Goal: Check status: Check status

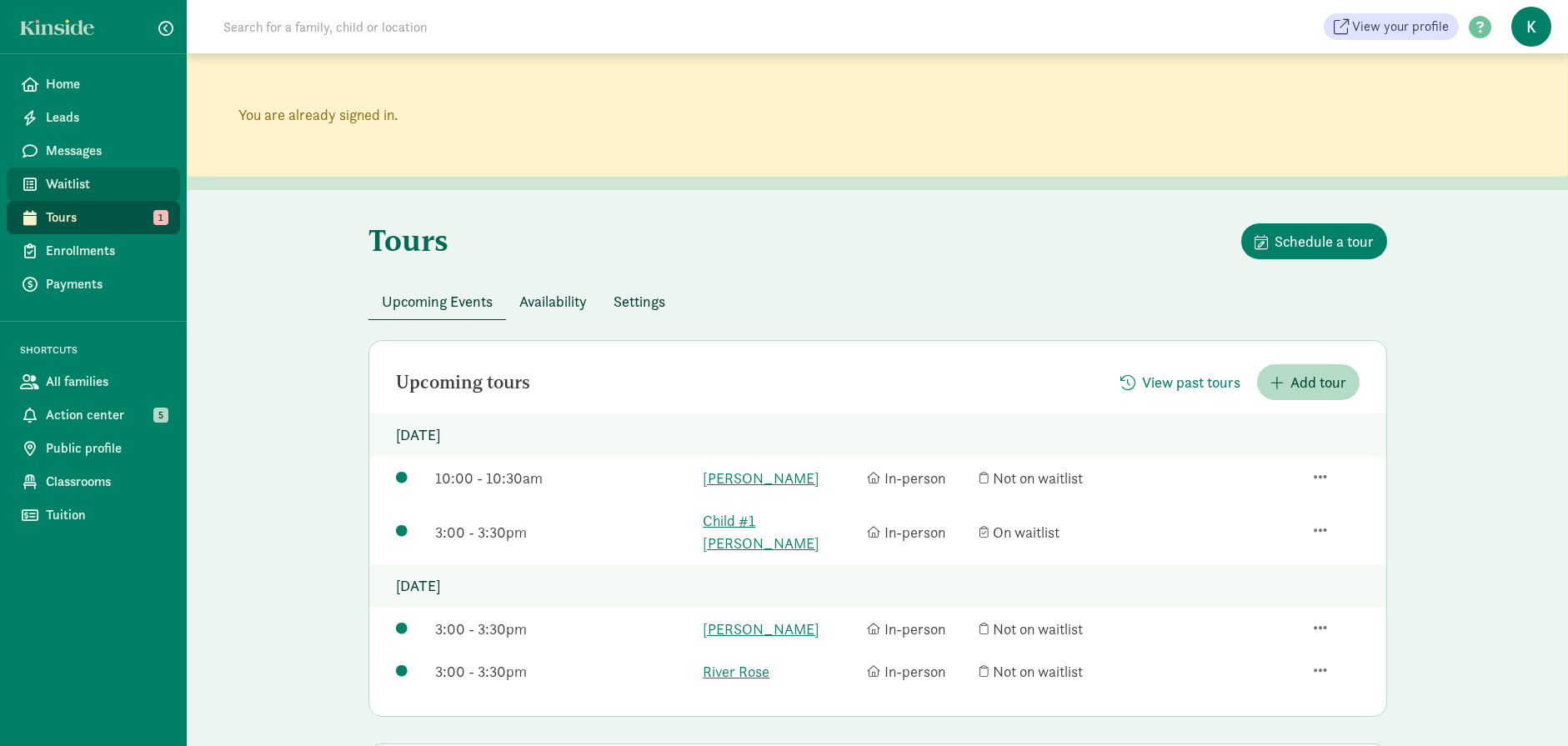
click at [75, 171] on link "Waitlist" at bounding box center [93, 184] width 173 height 33
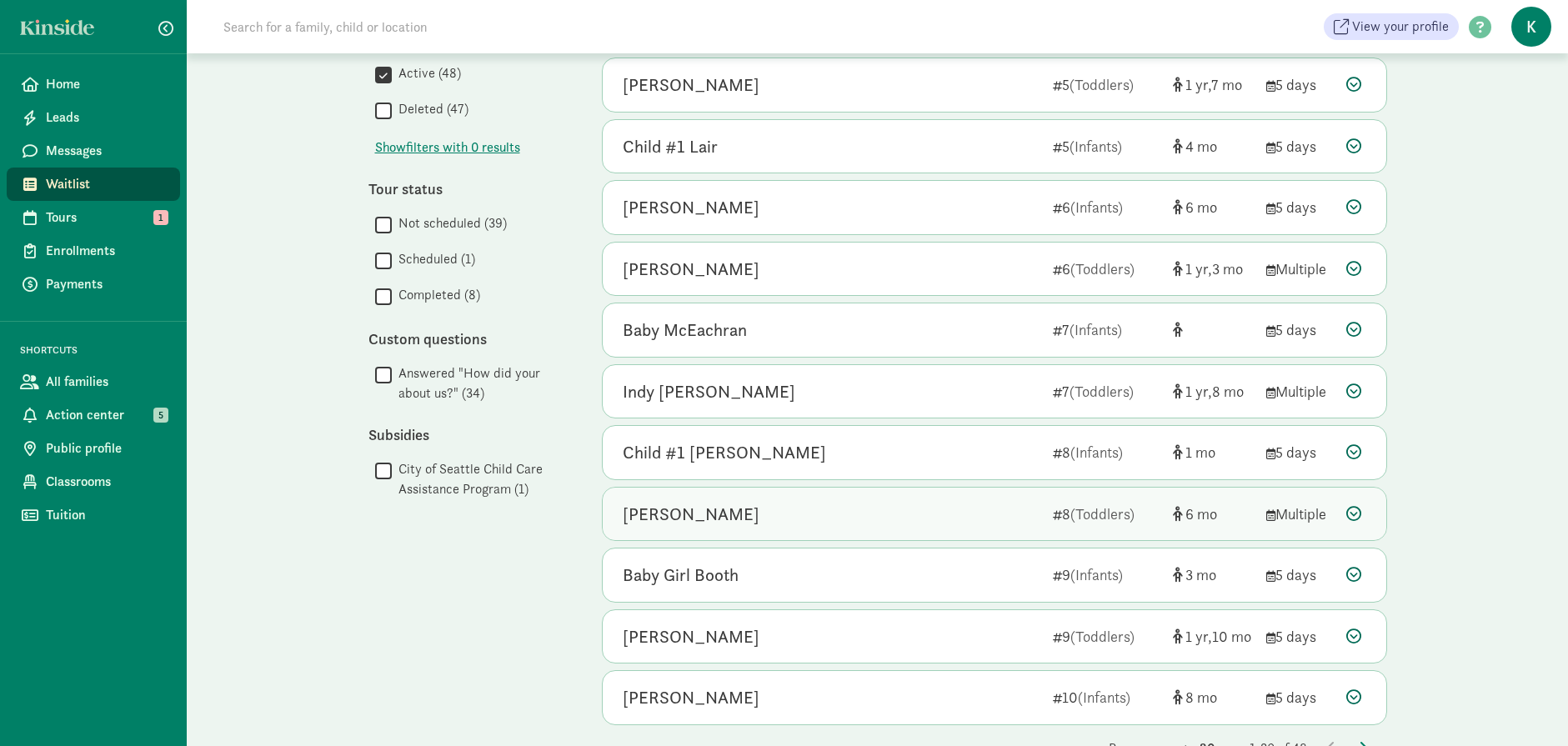
scroll to position [745, 0]
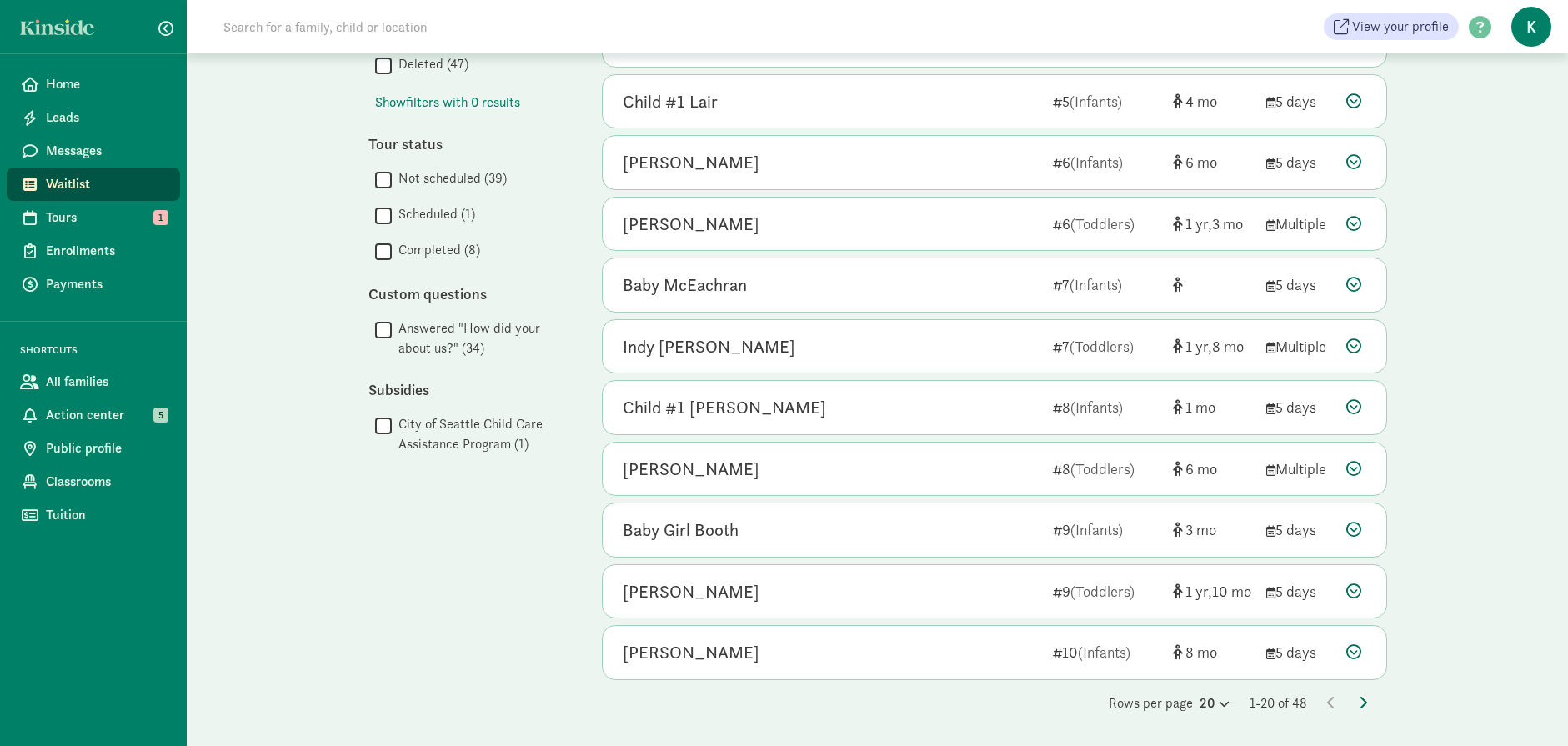
click at [1362, 703] on icon at bounding box center [1362, 703] width 8 height 13
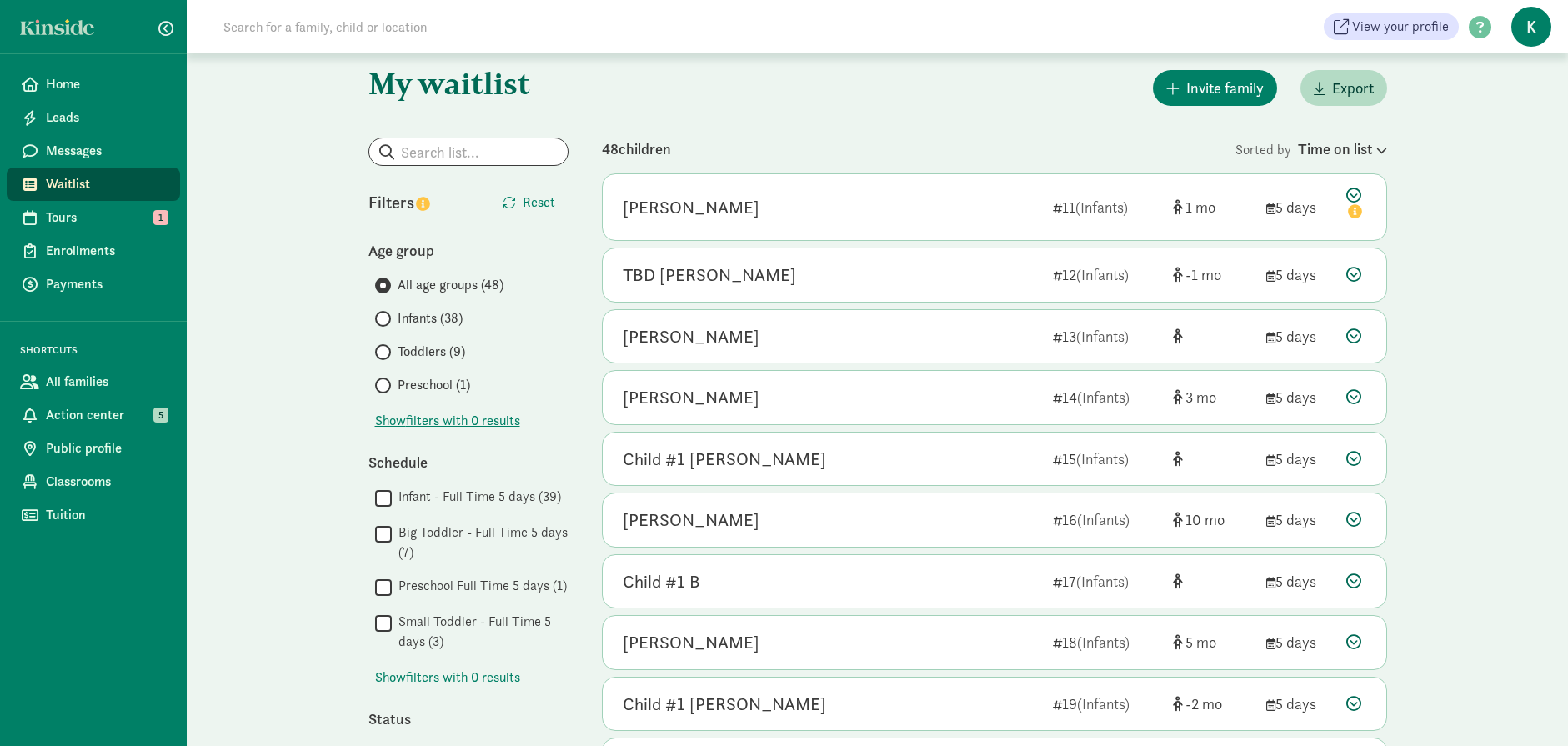
scroll to position [0, 0]
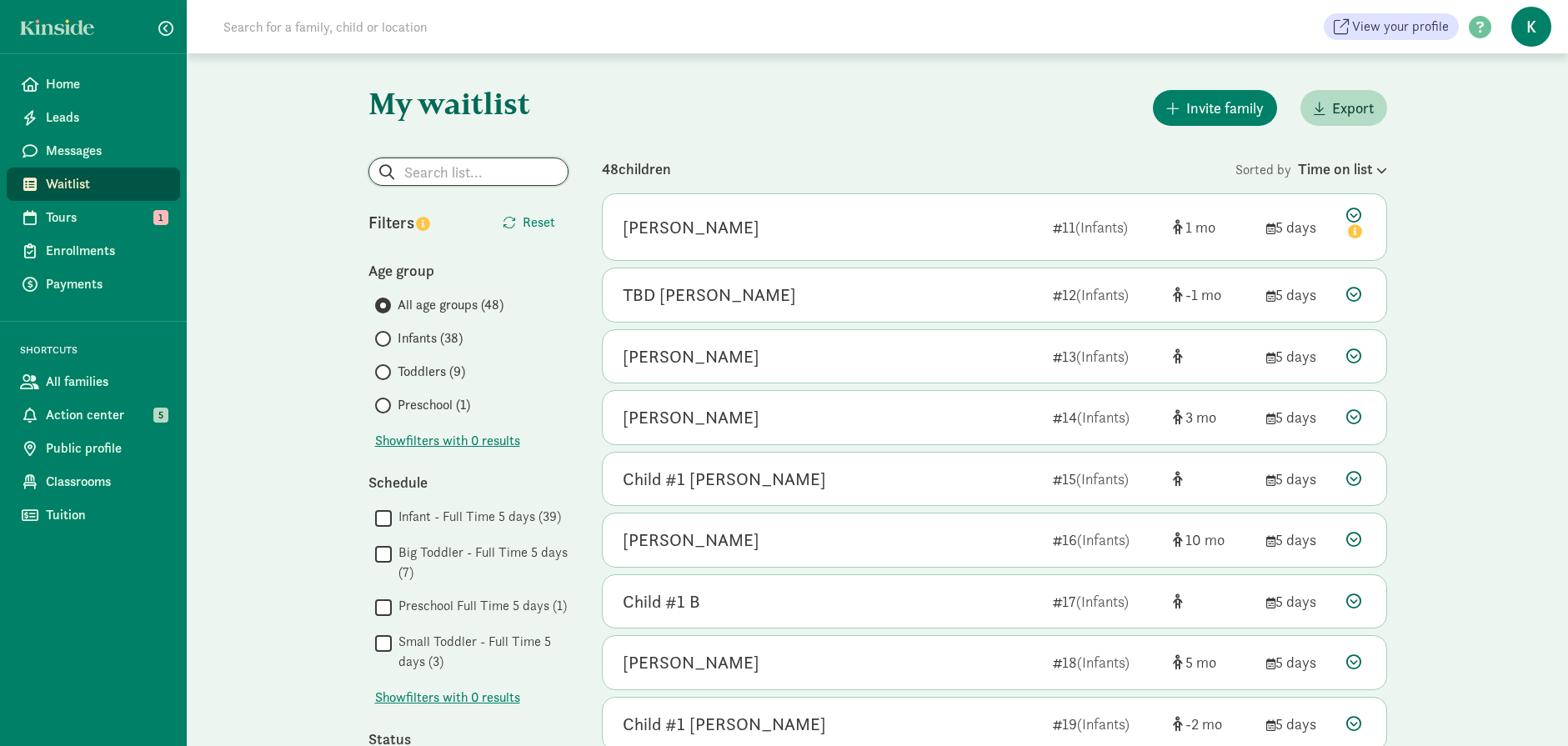
click at [445, 171] on input "search" at bounding box center [468, 171] width 198 height 27
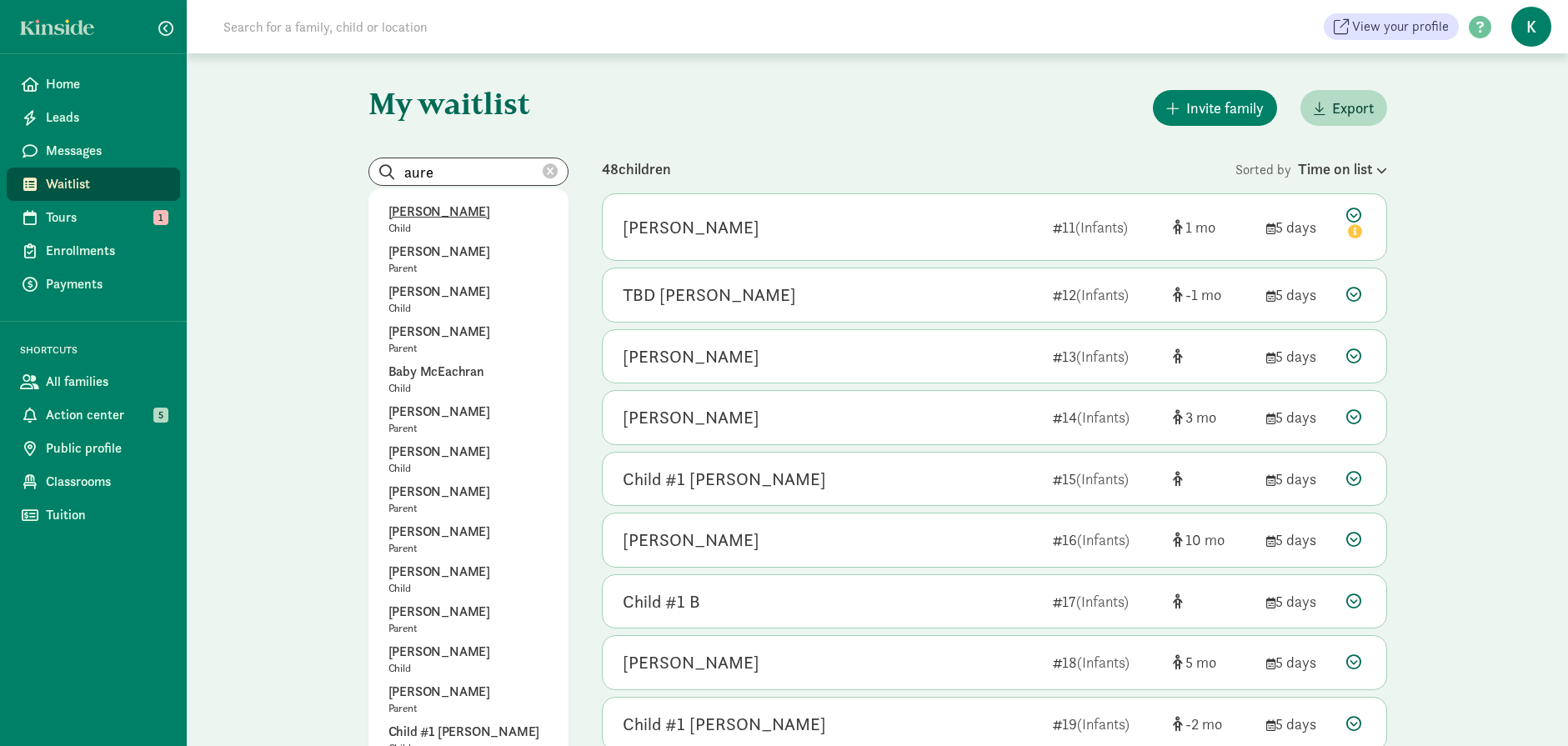
click at [452, 216] on p "[PERSON_NAME]" at bounding box center [468, 212] width 160 height 20
type input "[PERSON_NAME]"
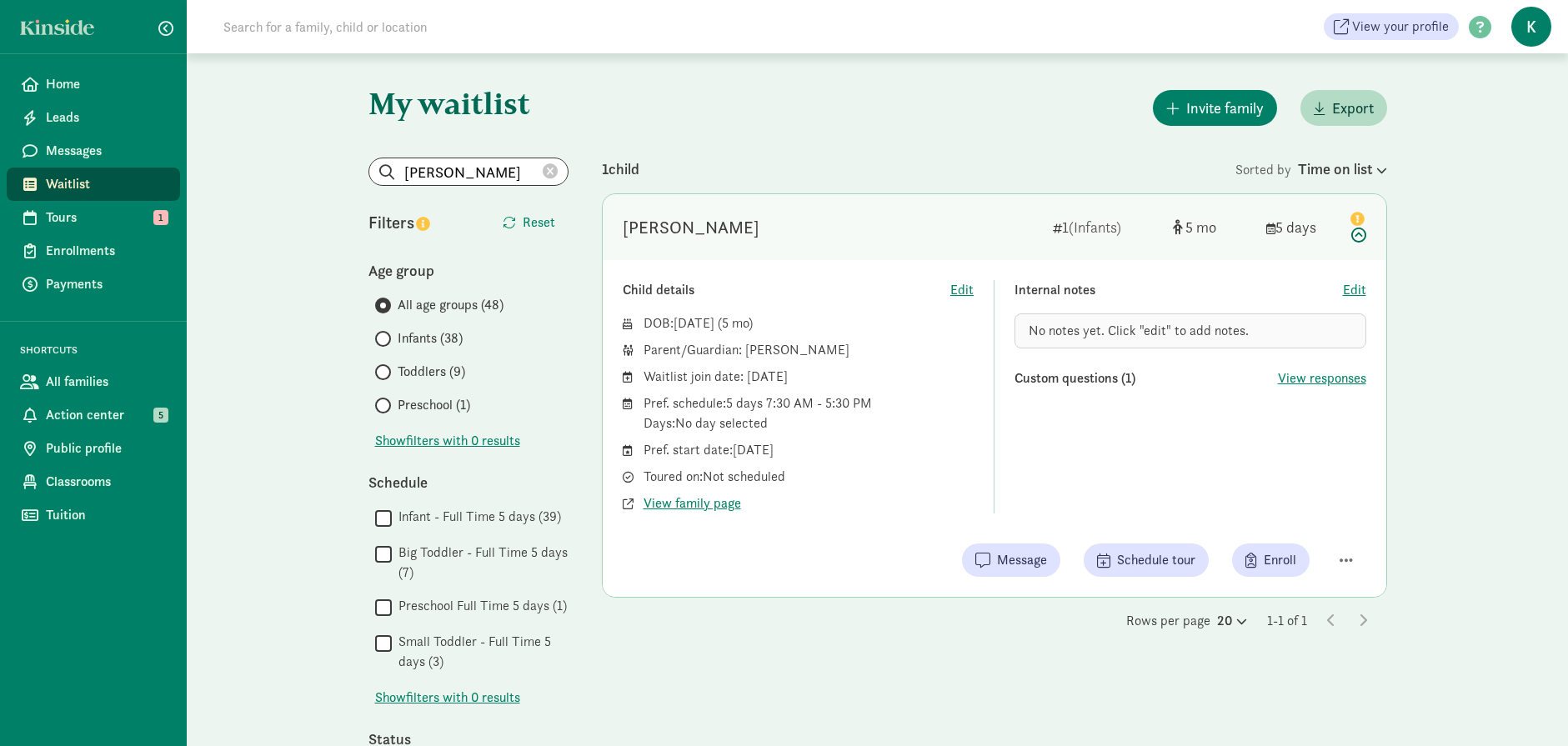
click at [549, 171] on icon at bounding box center [550, 171] width 15 height 15
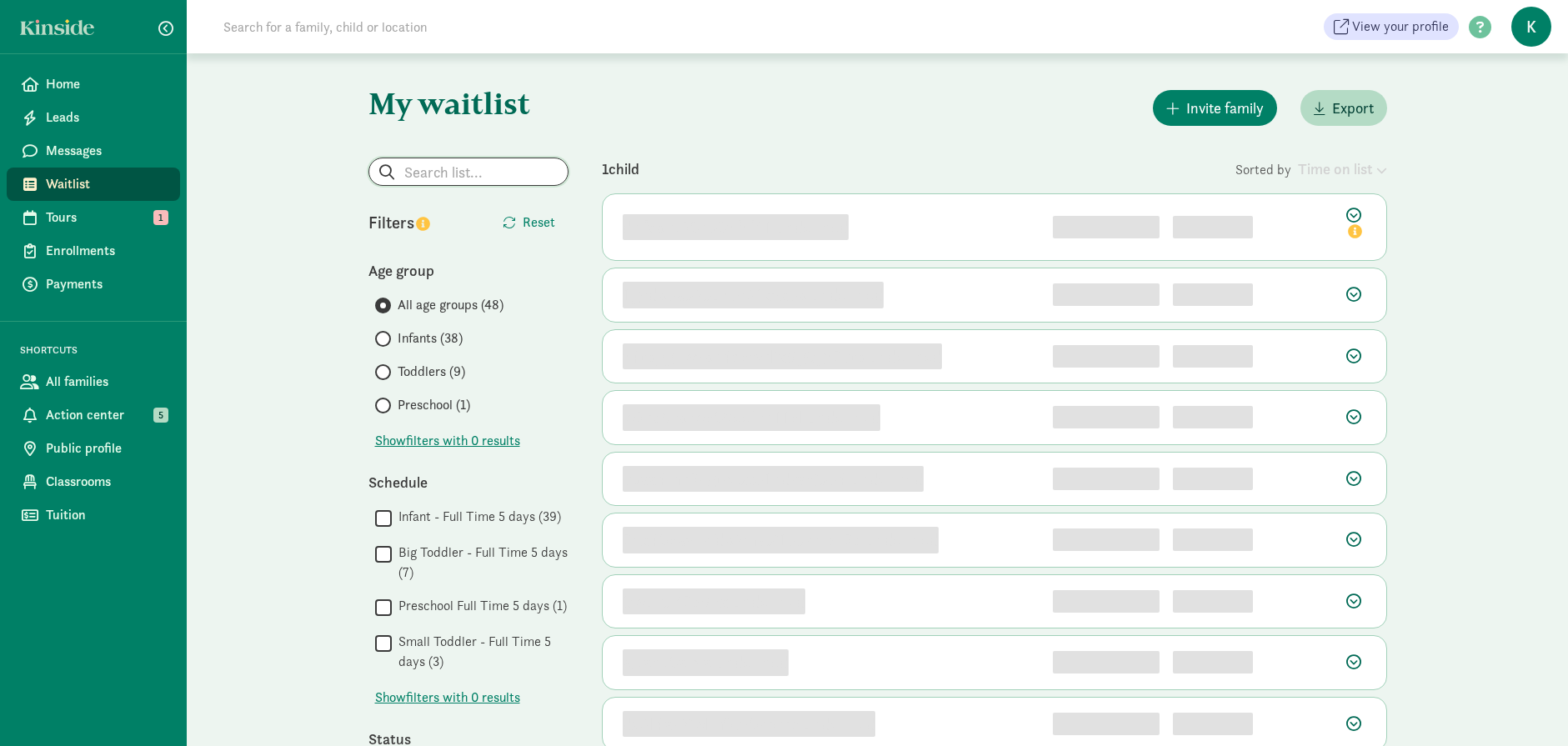
click at [465, 178] on input "search" at bounding box center [468, 171] width 198 height 27
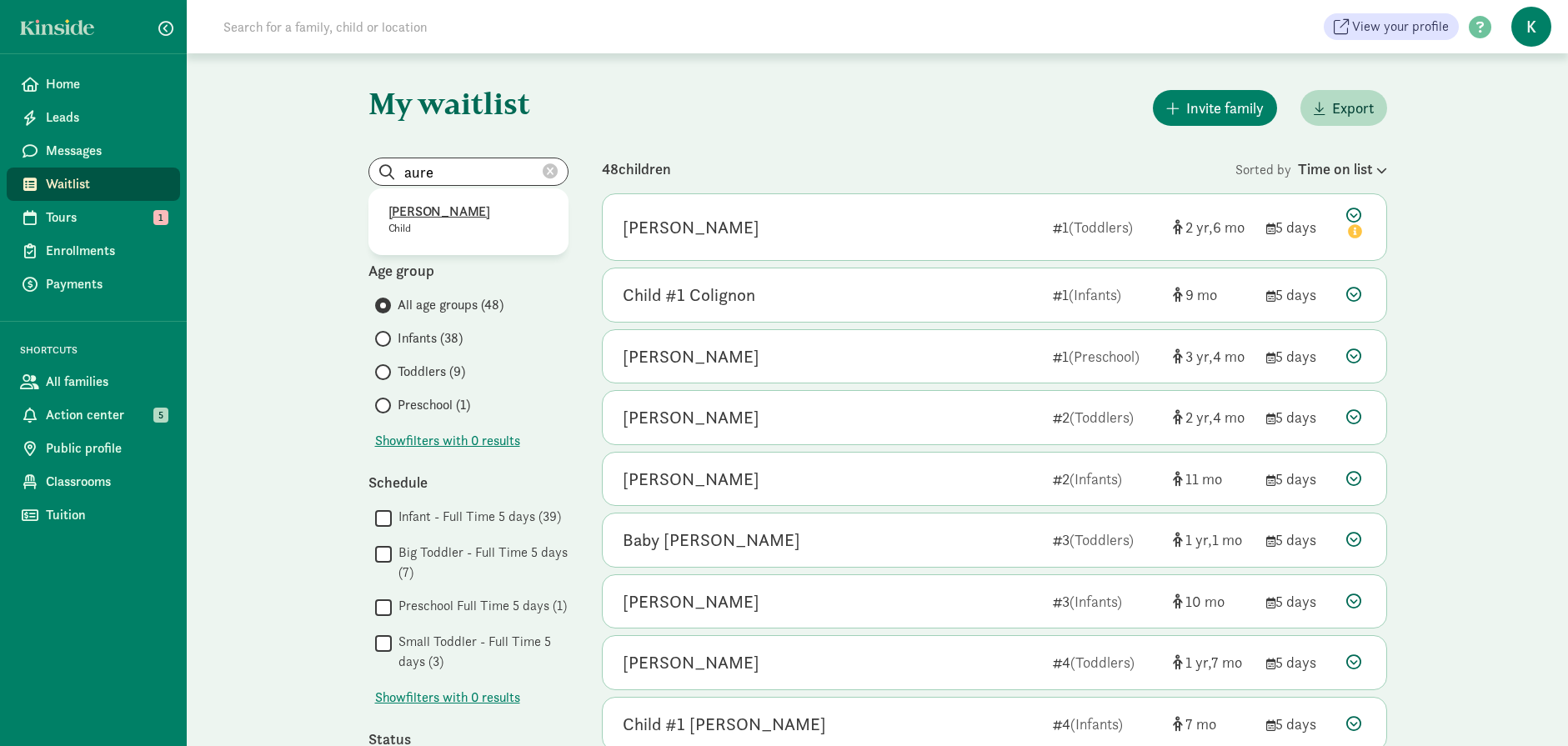
click at [460, 207] on p "[PERSON_NAME]" at bounding box center [468, 212] width 160 height 20
type input "[PERSON_NAME]"
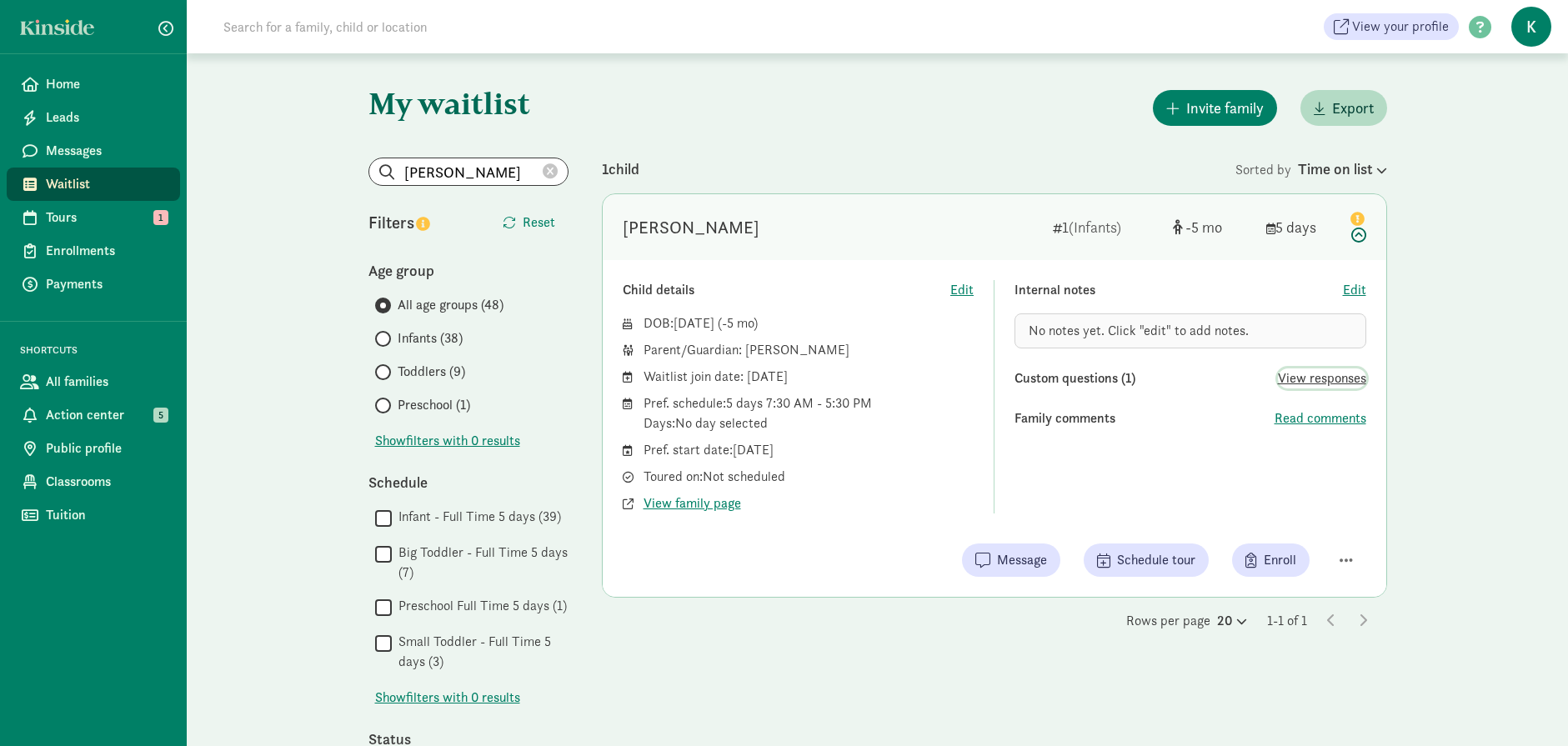
click at [1305, 379] on span "View responses" at bounding box center [1322, 379] width 89 height 20
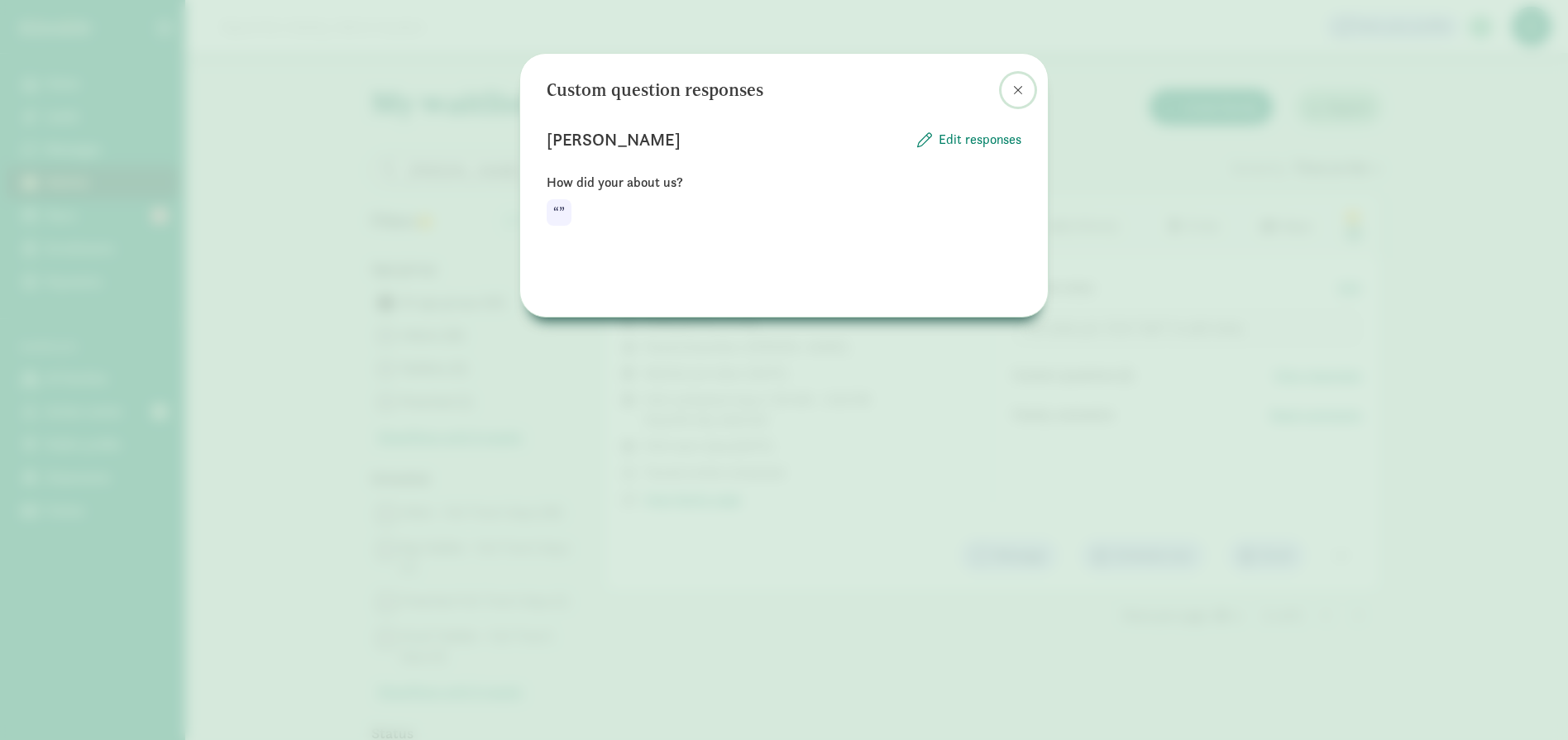
click at [1019, 90] on span at bounding box center [1017, 90] width 10 height 13
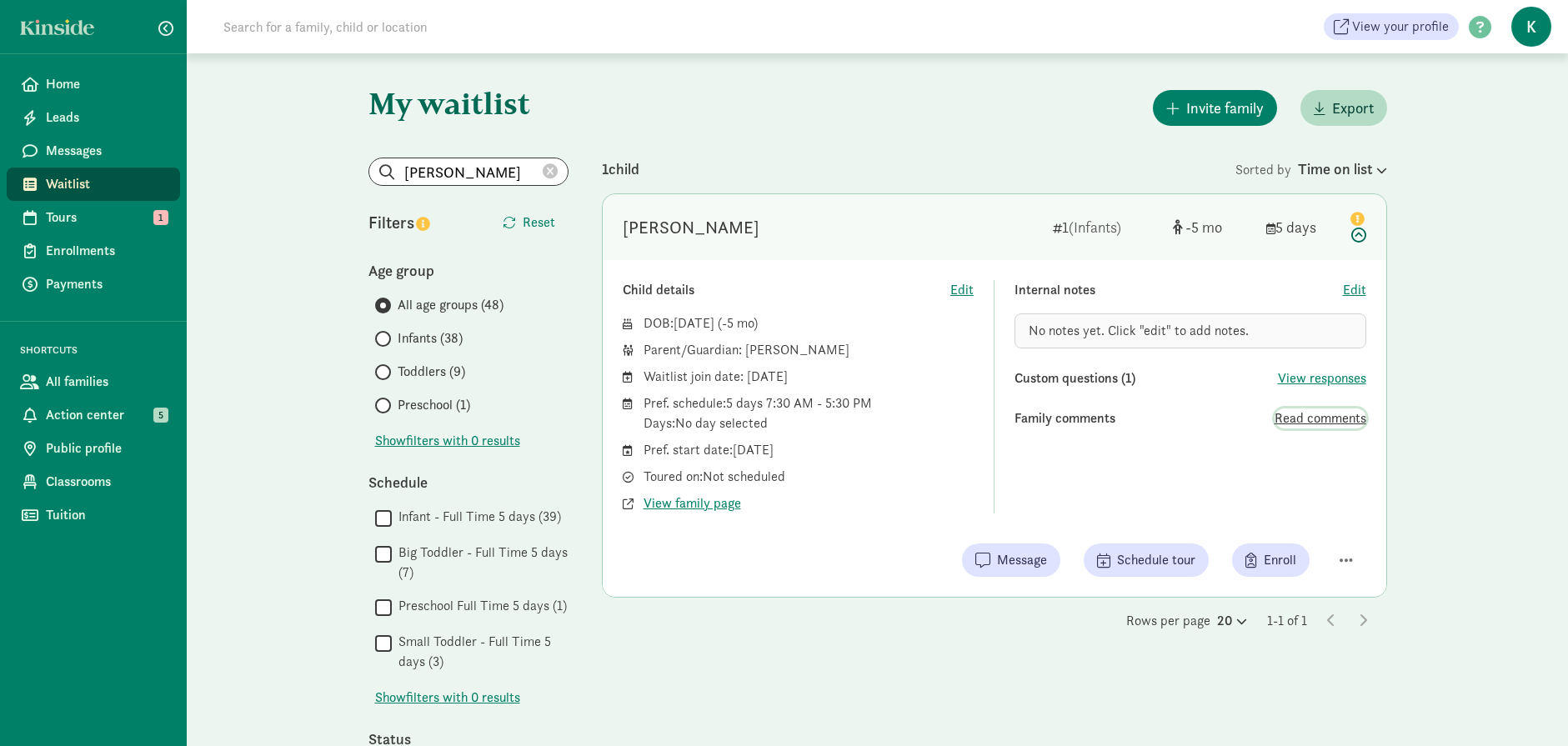
click at [1301, 417] on span "Read comments" at bounding box center [1321, 419] width 92 height 20
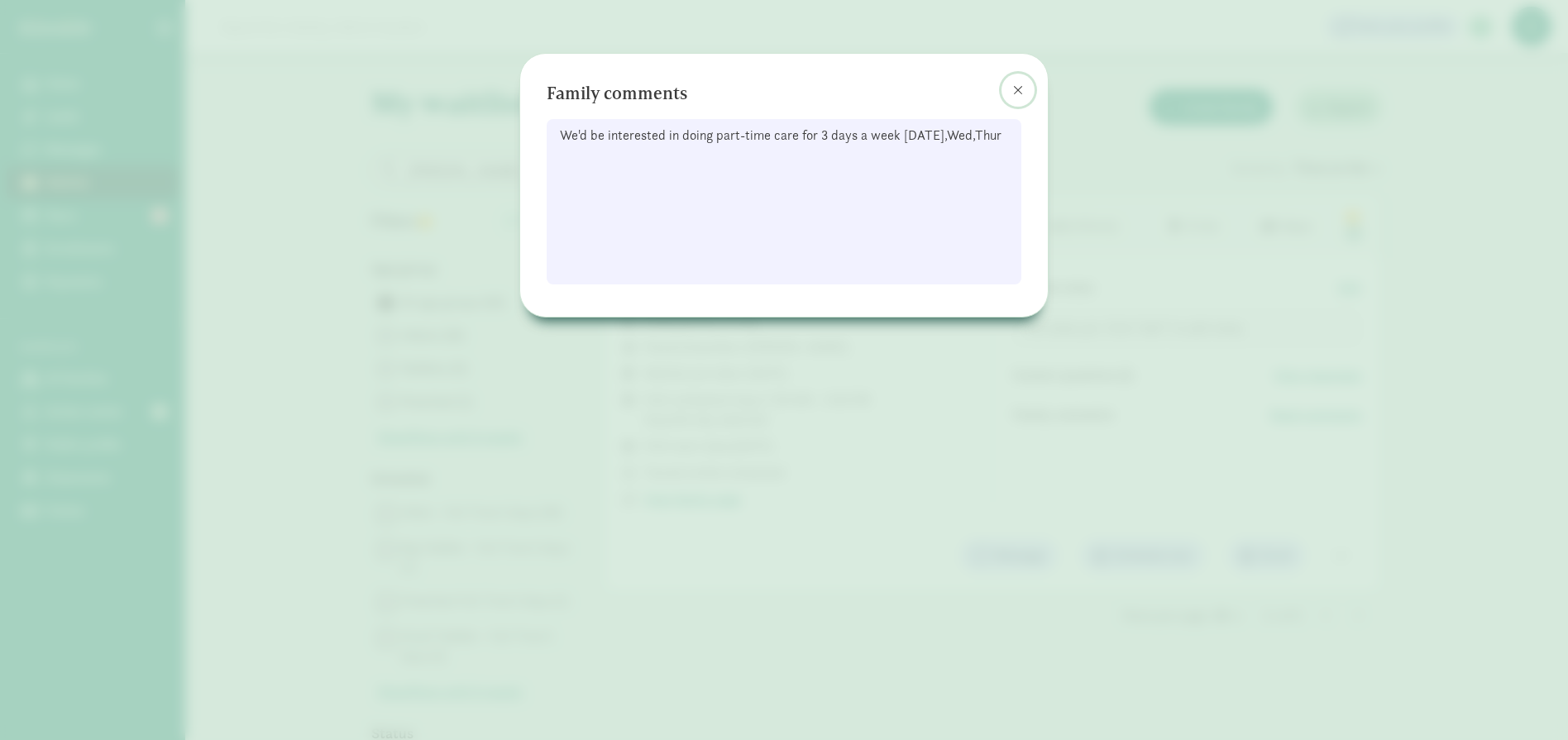
click at [1017, 90] on span at bounding box center [1017, 90] width 10 height 13
